Goal: Information Seeking & Learning: Learn about a topic

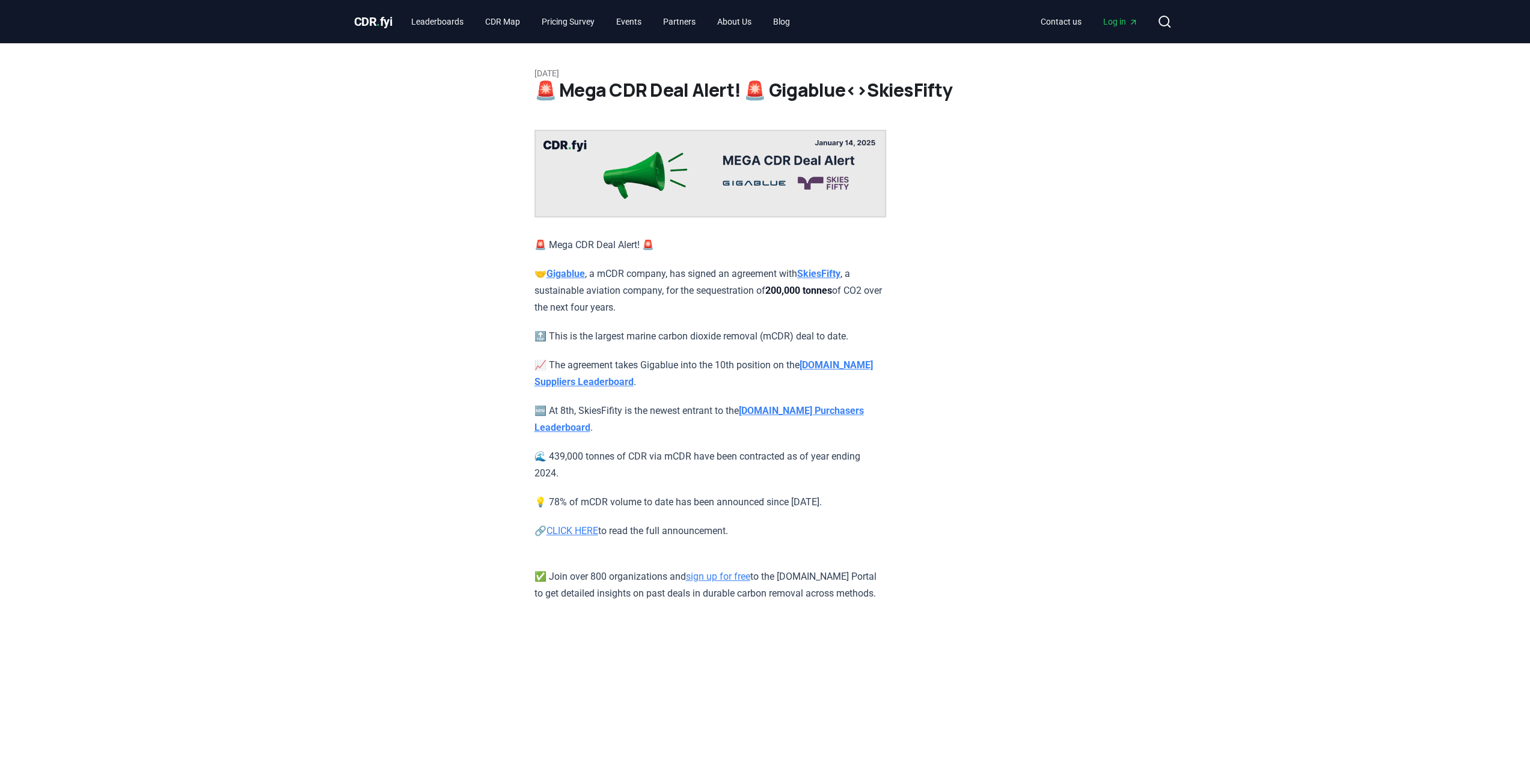
click at [400, 453] on div "January 14, 2025 🚨 Mega CDR Deal Alert! 🚨 Gigablue<>SkiesFifty 🚨 Mega CDR Deal …" at bounding box center [765, 323] width 842 height 559
click at [1121, 429] on div "January 14, 2025 🚨 Mega CDR Deal Alert! 🚨 Gigablue<>SkiesFifty 🚨 Mega CDR Deal …" at bounding box center [765, 323] width 842 height 559
